Goal: Find specific page/section: Find specific page/section

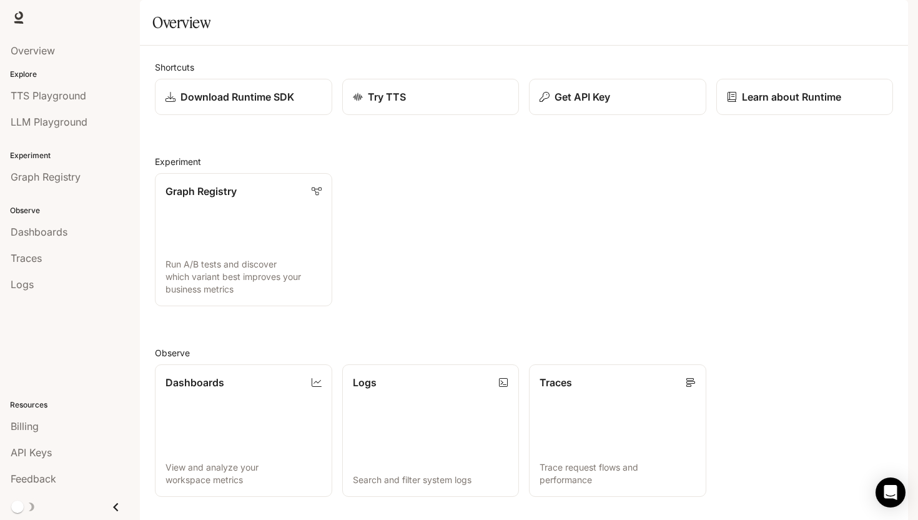
click at [898, 14] on img "button" at bounding box center [890, 17] width 17 height 17
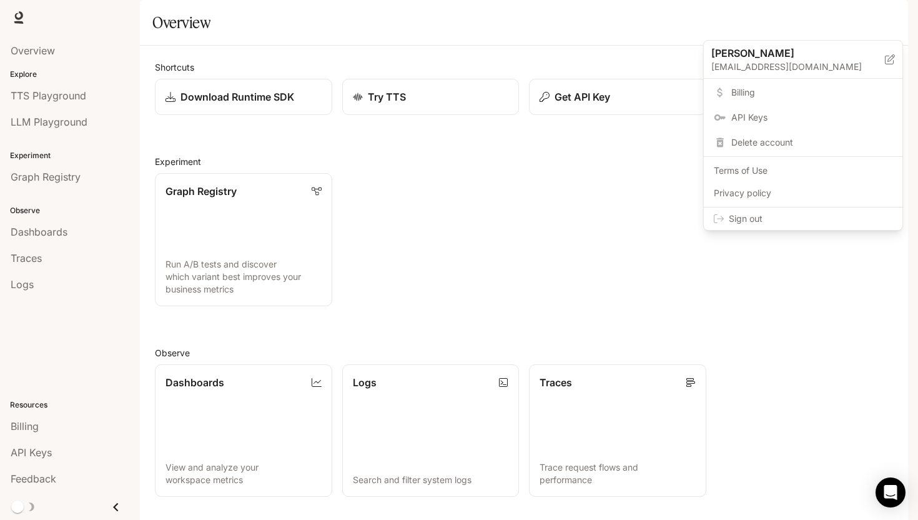
click at [762, 96] on span "Billing" at bounding box center [812, 92] width 161 height 12
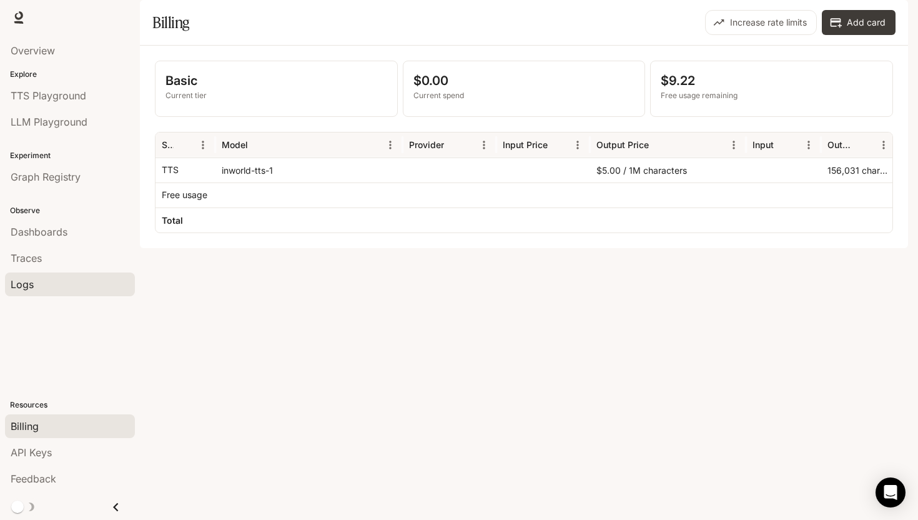
click at [44, 283] on div "Logs" at bounding box center [70, 284] width 119 height 15
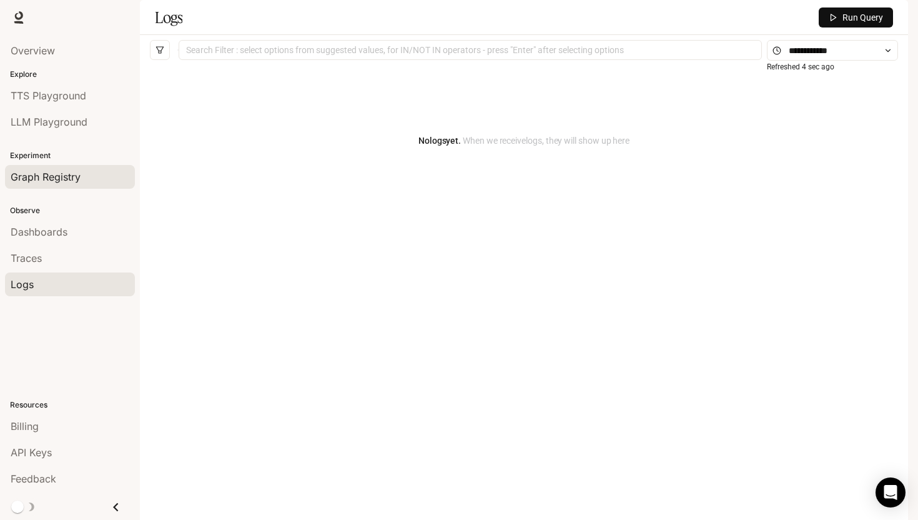
click at [62, 169] on span "Graph Registry" at bounding box center [46, 176] width 70 height 15
